Goal: Go to known website: Go to known website

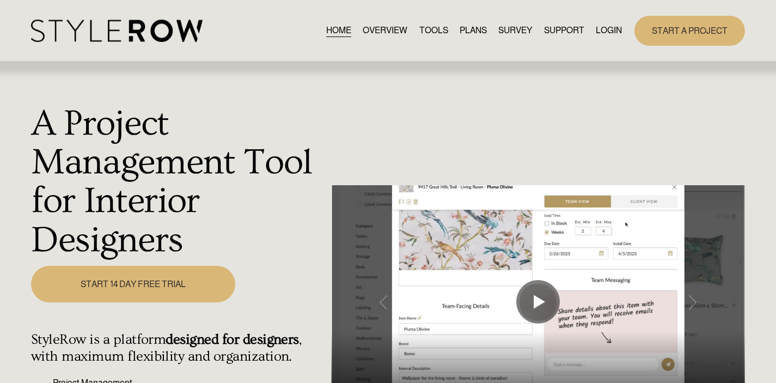
click at [375, 28] on link "LOGIN" at bounding box center [609, 30] width 26 height 15
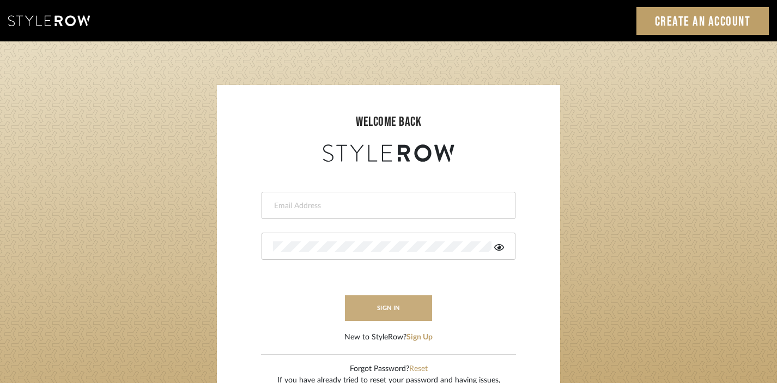
type input "[EMAIL_ADDRESS][DOMAIN_NAME]"
click at [379, 310] on button "sign in" at bounding box center [388, 308] width 87 height 26
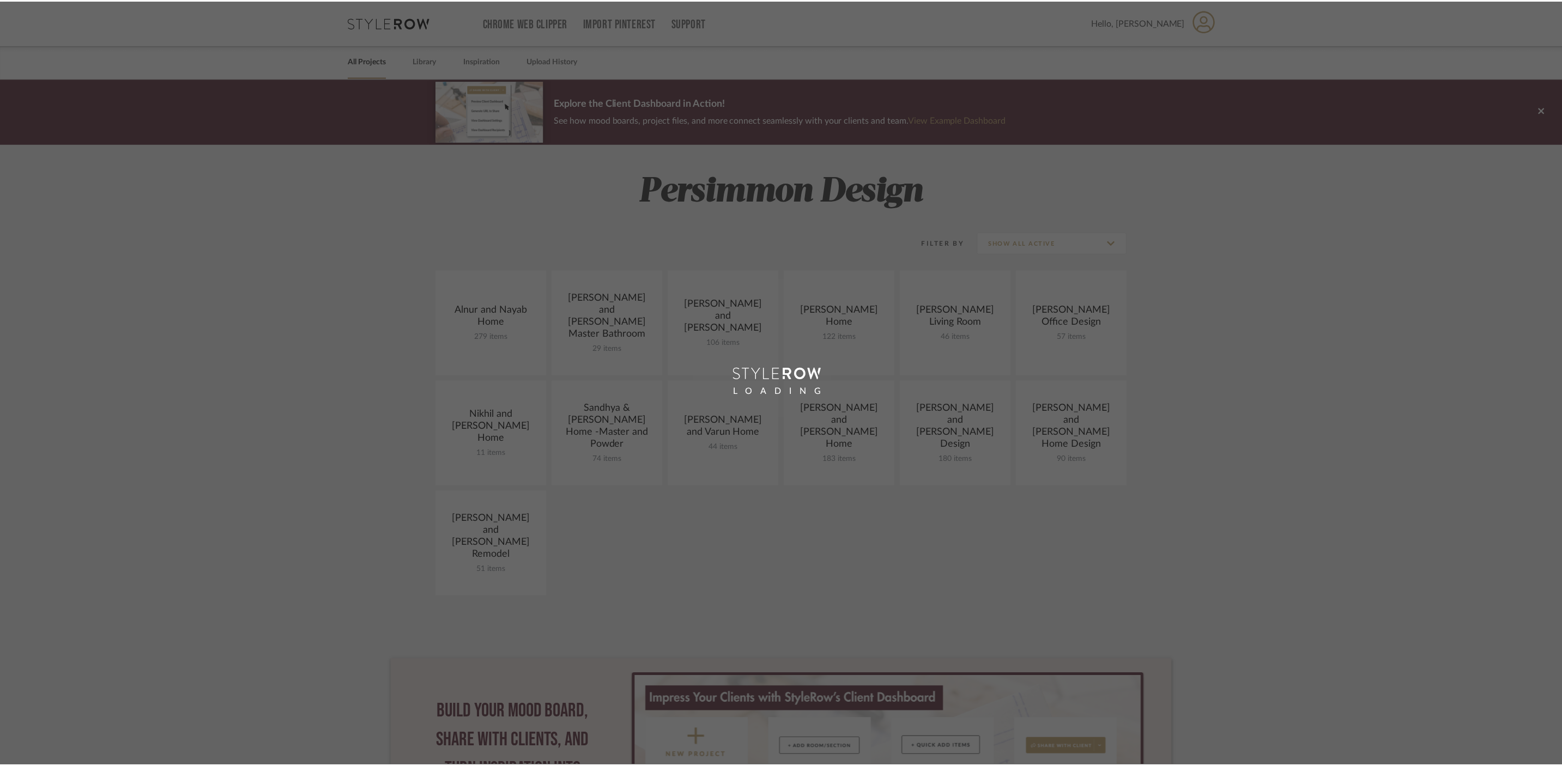
scroll to position [7, 0]
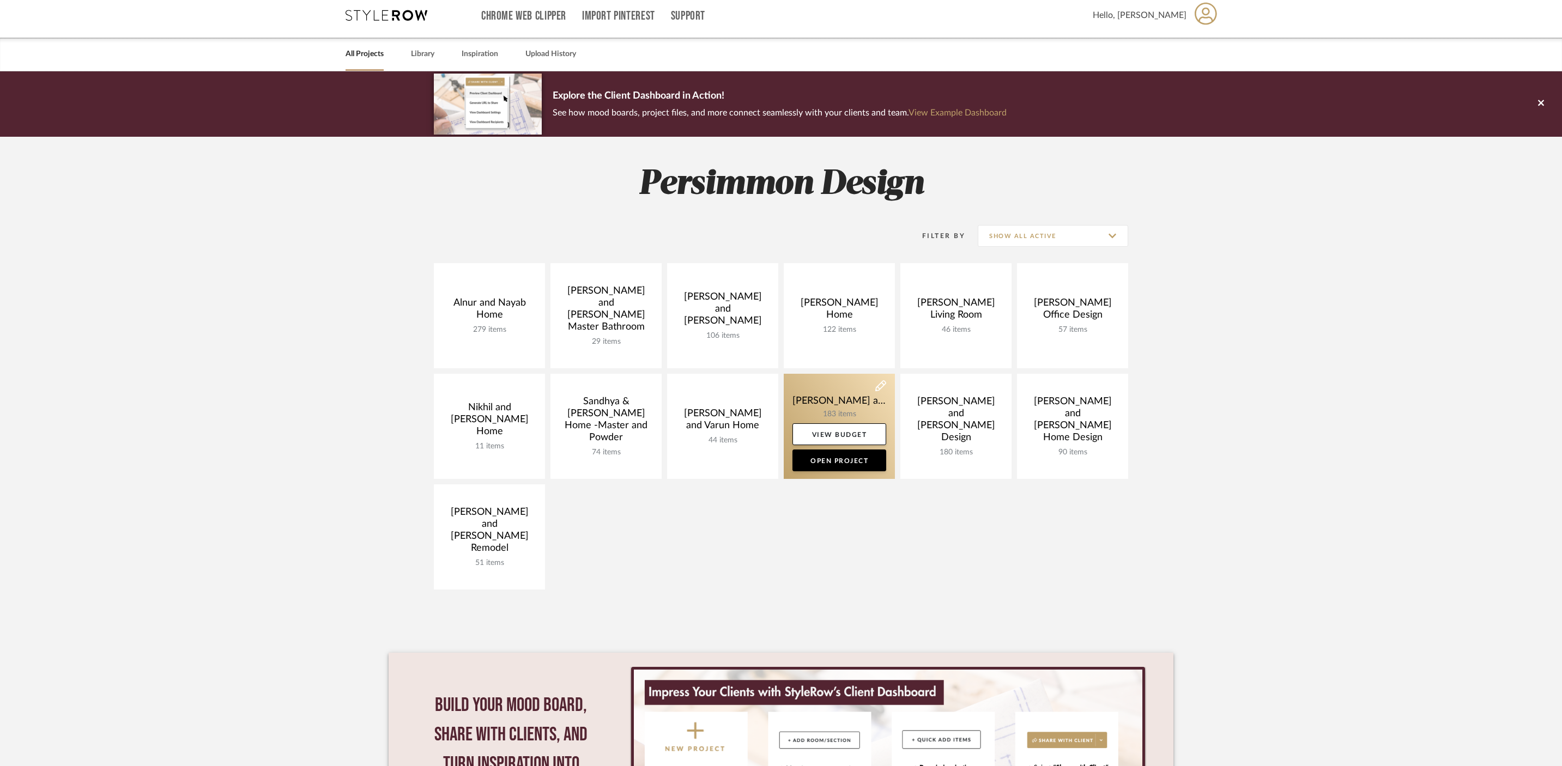
click at [840, 409] on link at bounding box center [839, 426] width 111 height 105
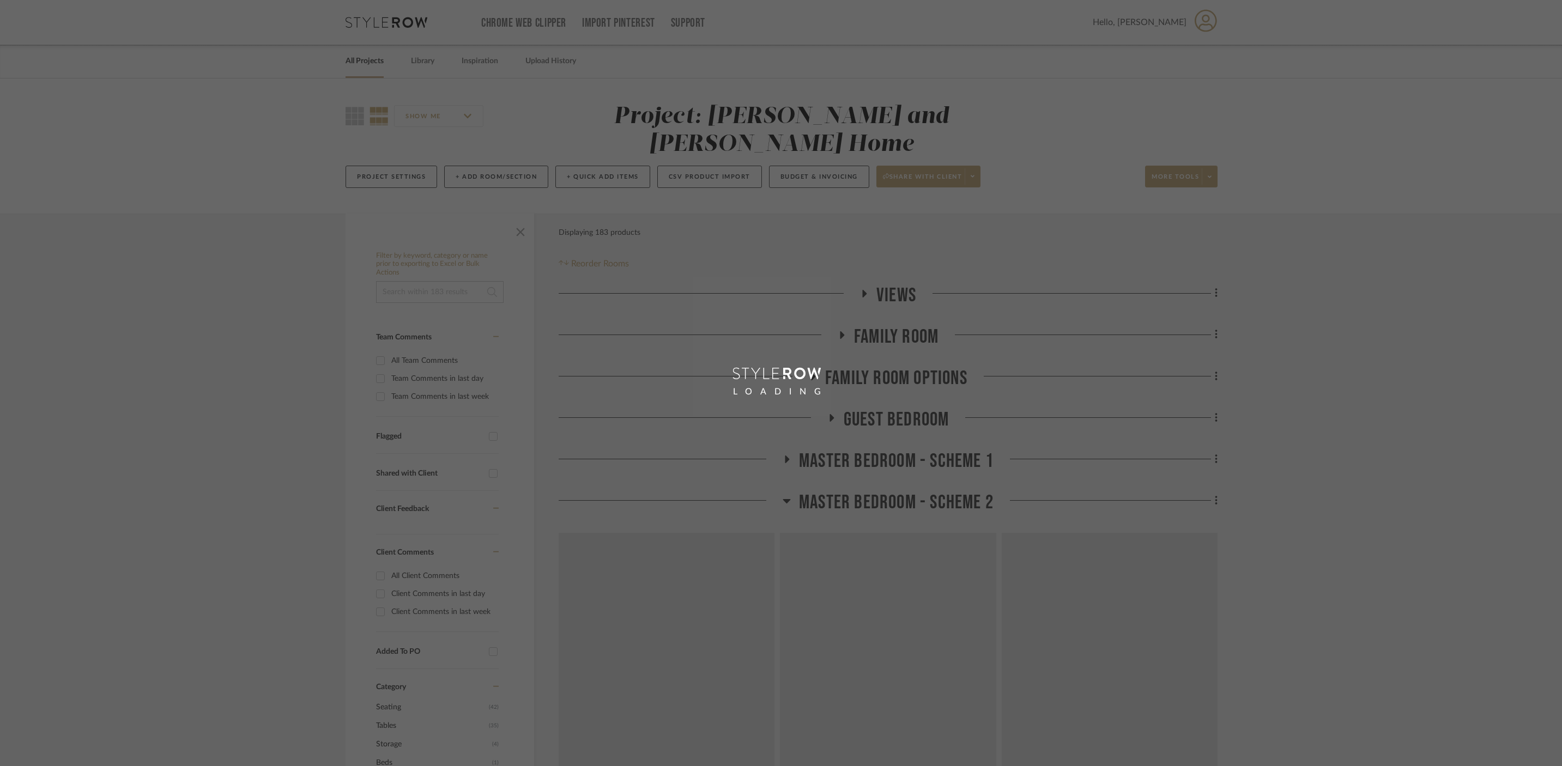
scroll to position [92, 0]
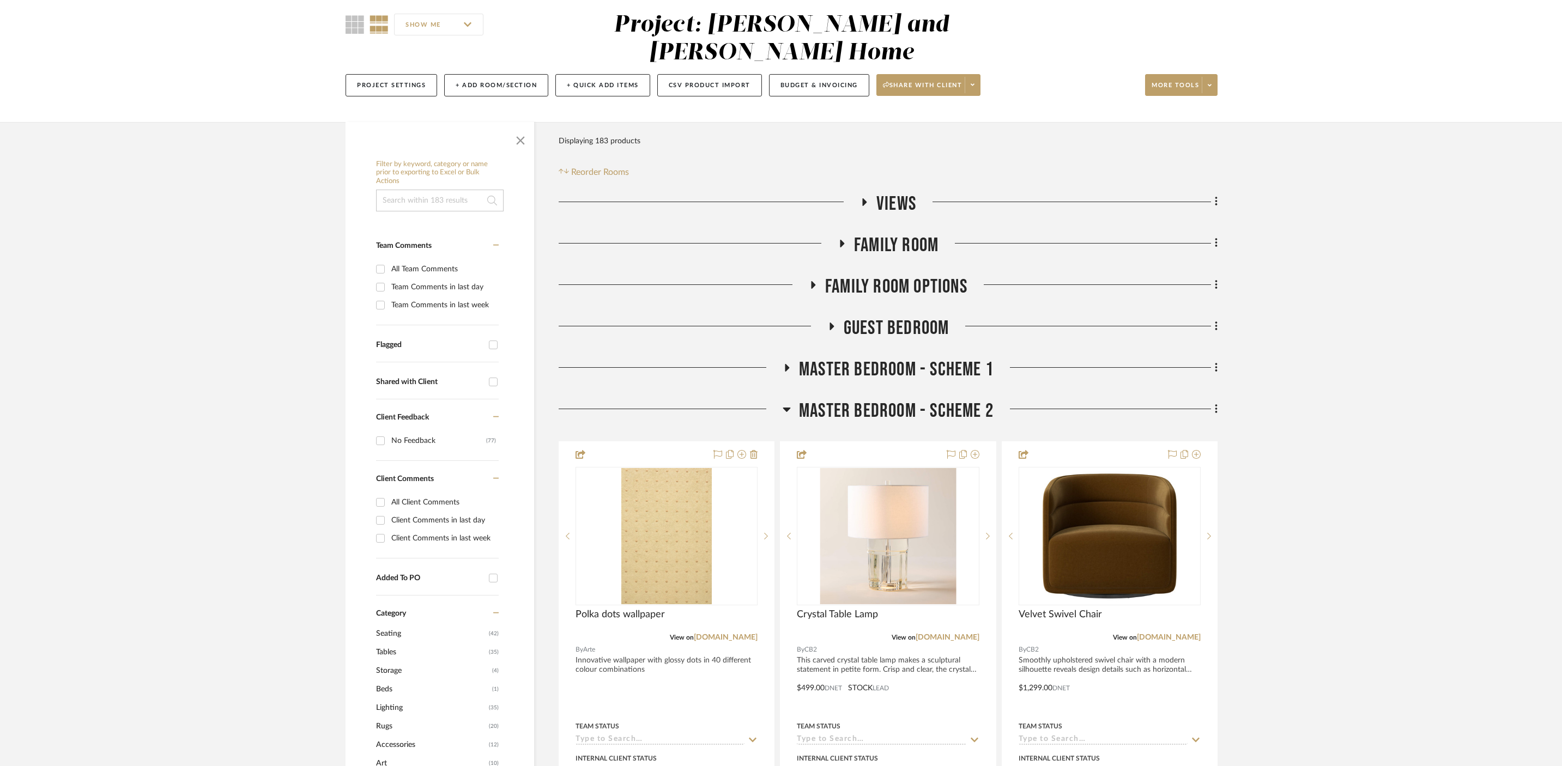
click at [790, 358] on h3 "Master Bedroom - Scheme 1" at bounding box center [887, 369] width 211 height 23
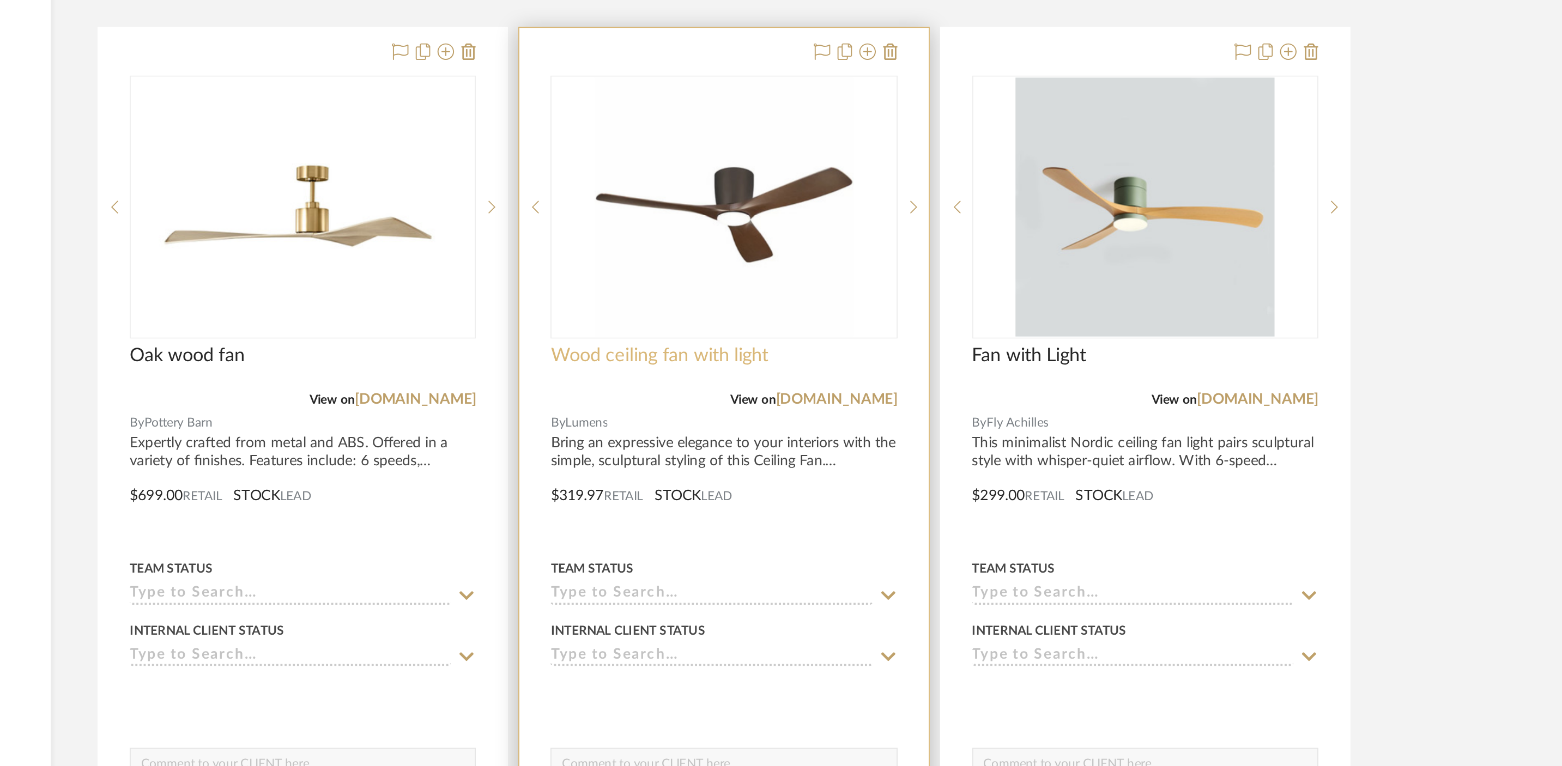
scroll to position [114, 0]
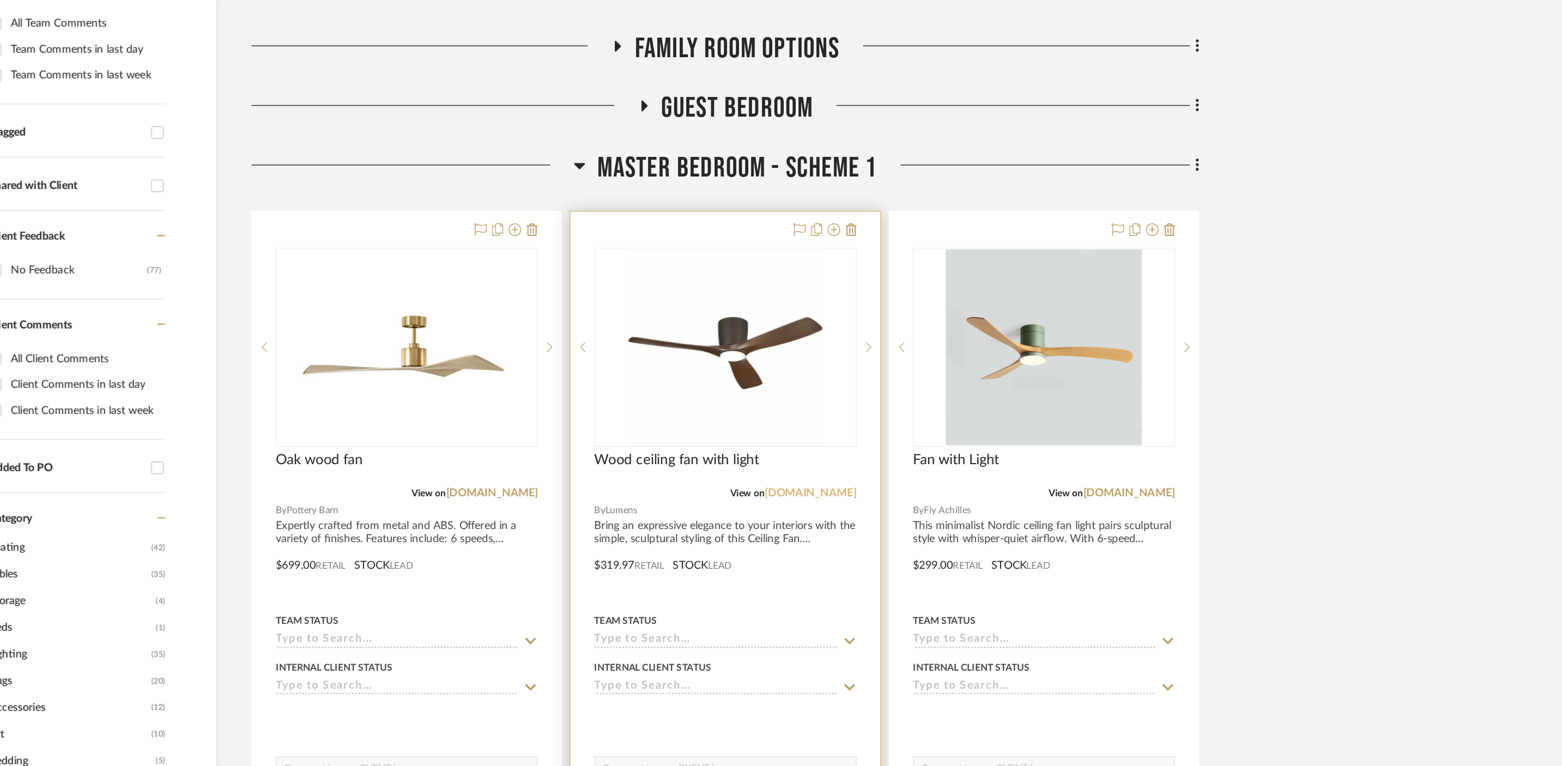
click at [955, 569] on link "lumens.com" at bounding box center [947, 573] width 64 height 8
